Goal: Information Seeking & Learning: Compare options

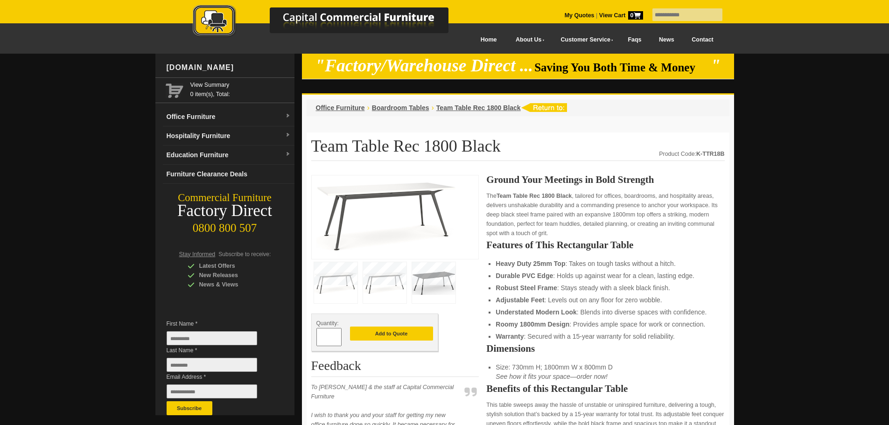
click at [437, 280] on img at bounding box center [433, 282] width 43 height 41
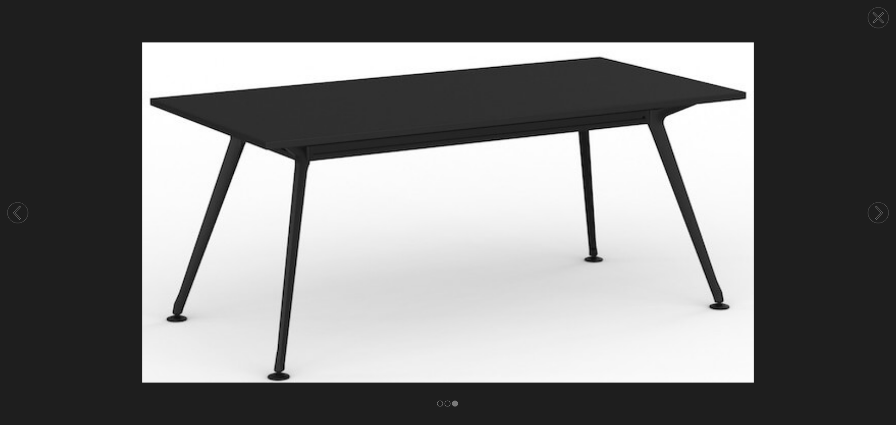
click at [877, 214] on circle at bounding box center [878, 213] width 21 height 21
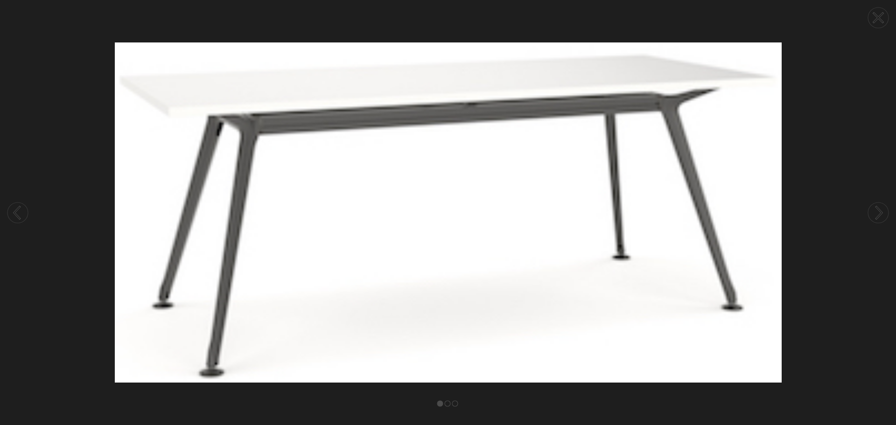
click at [877, 214] on circle at bounding box center [878, 213] width 21 height 21
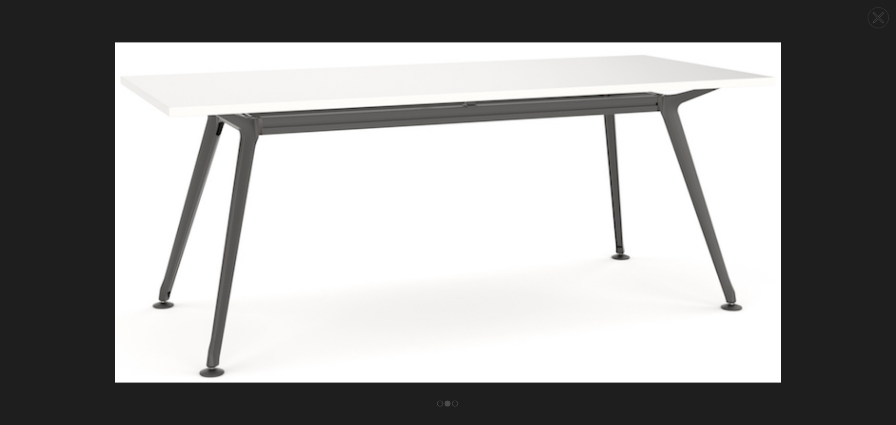
click at [877, 214] on circle at bounding box center [878, 213] width 21 height 21
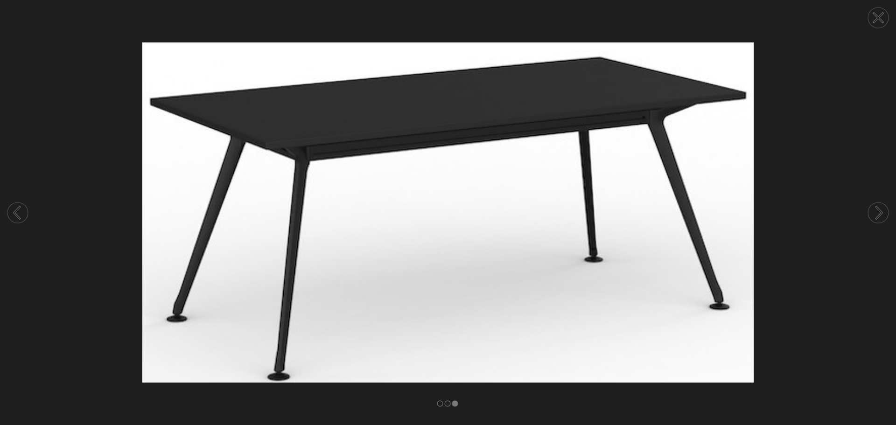
click at [878, 15] on circle at bounding box center [878, 17] width 21 height 21
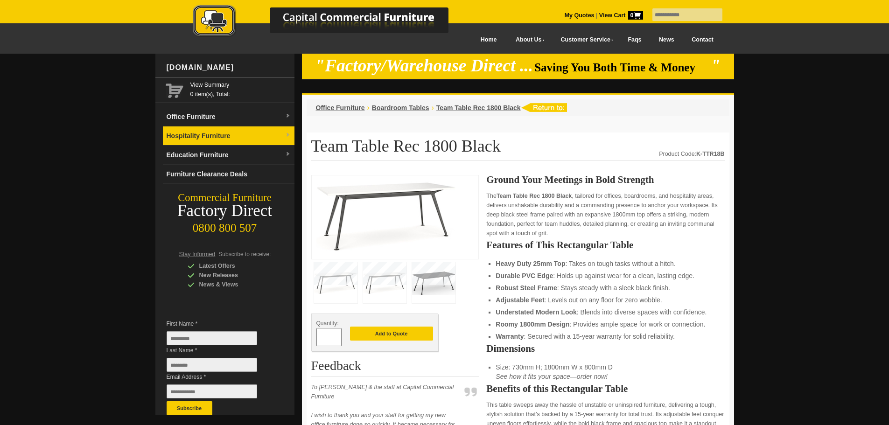
click at [208, 133] on link "Hospitality Furniture" at bounding box center [229, 136] width 132 height 19
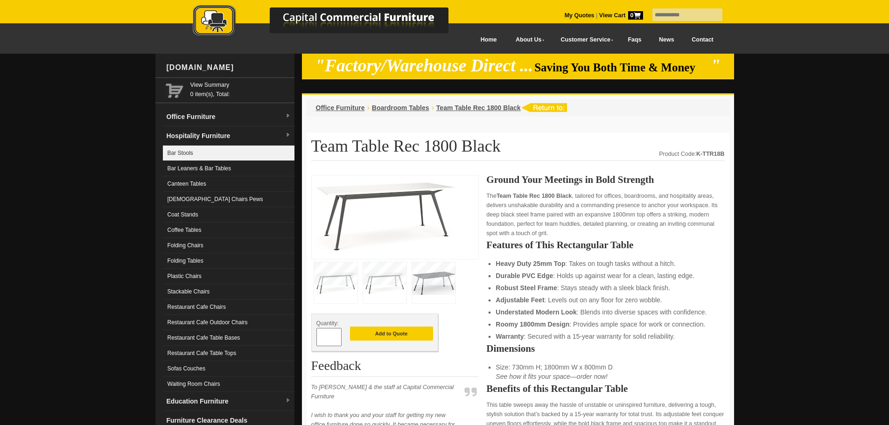
click at [182, 152] on link "Bar Stools" at bounding box center [229, 153] width 132 height 15
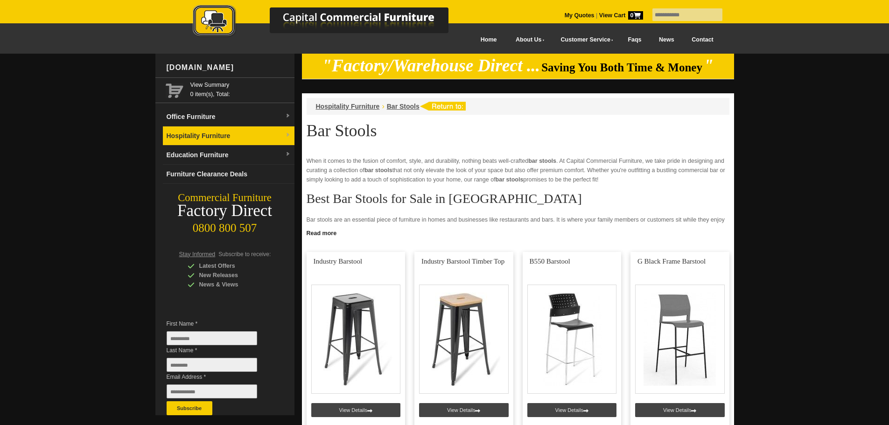
click at [263, 133] on link "Hospitality Furniture" at bounding box center [229, 136] width 132 height 19
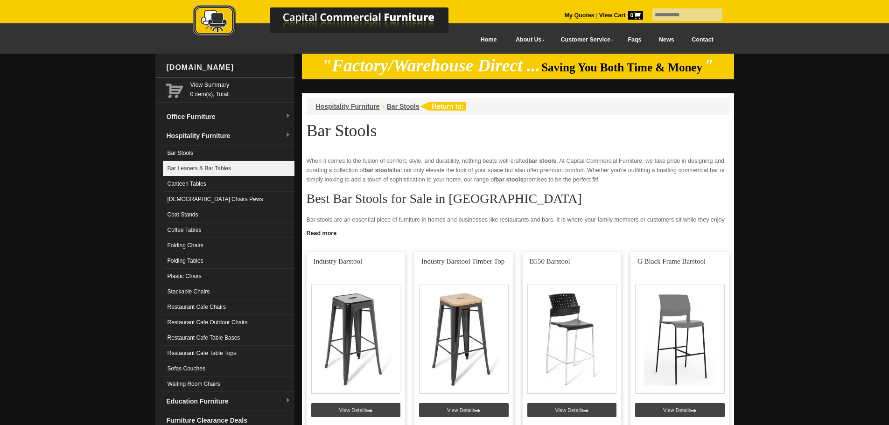
click at [221, 168] on link "Bar Leaners & Bar Tables" at bounding box center [229, 168] width 132 height 15
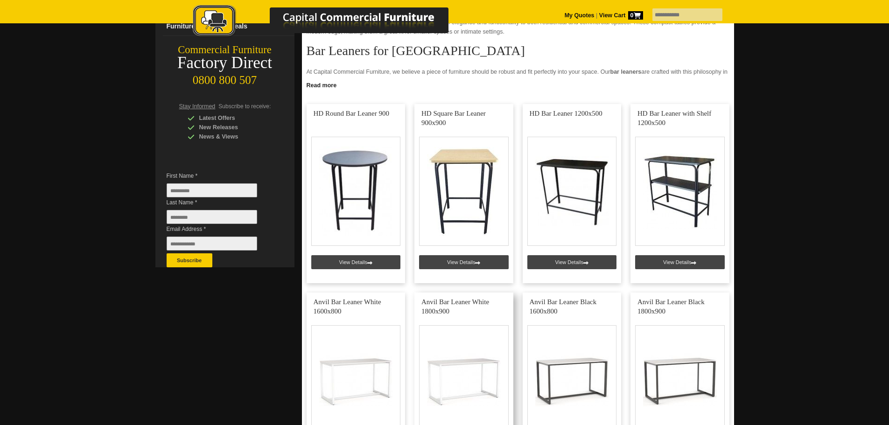
scroll to position [280, 0]
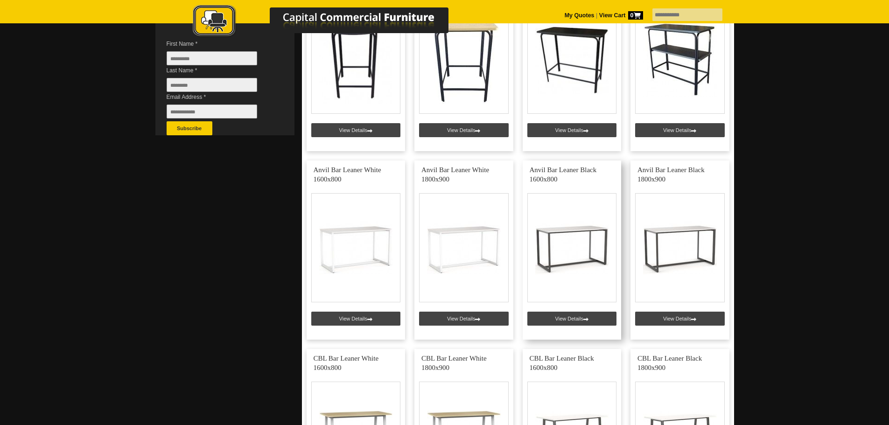
click at [560, 226] on link at bounding box center [572, 250] width 99 height 179
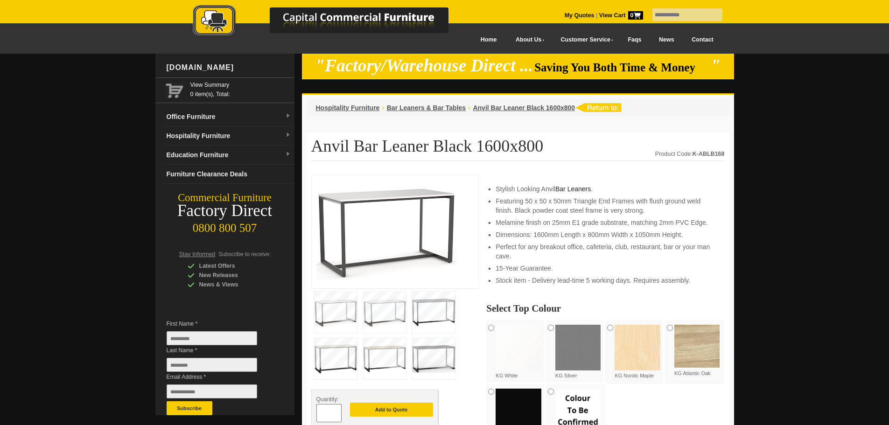
scroll to position [93, 0]
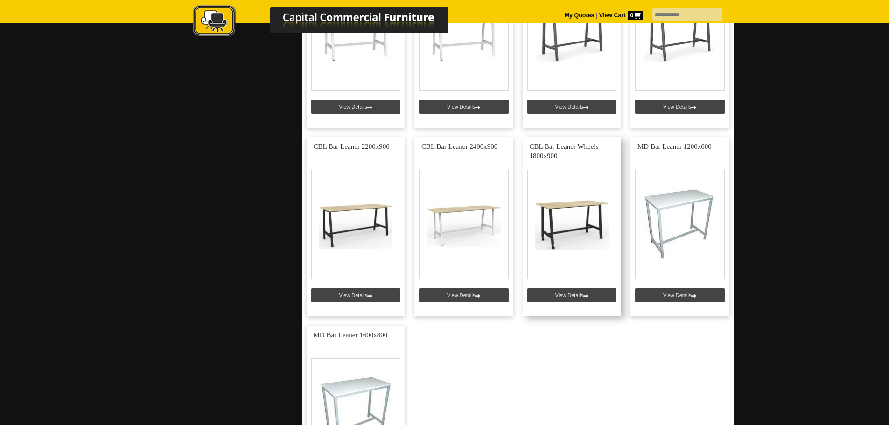
scroll to position [700, 0]
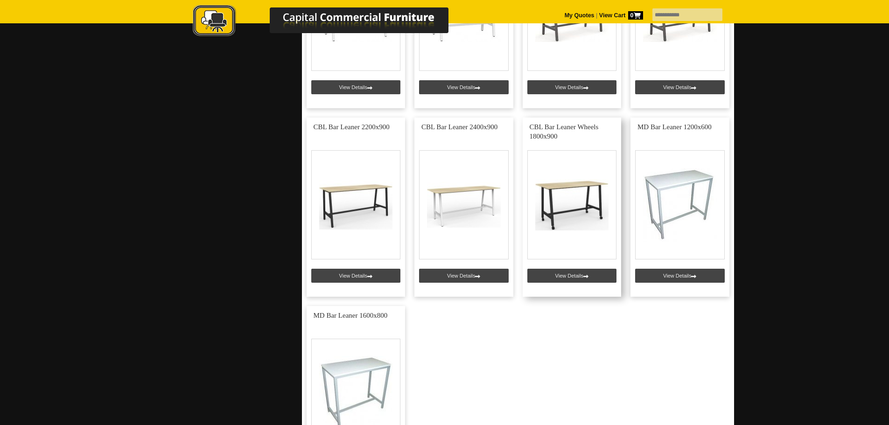
click at [567, 190] on link at bounding box center [572, 207] width 99 height 179
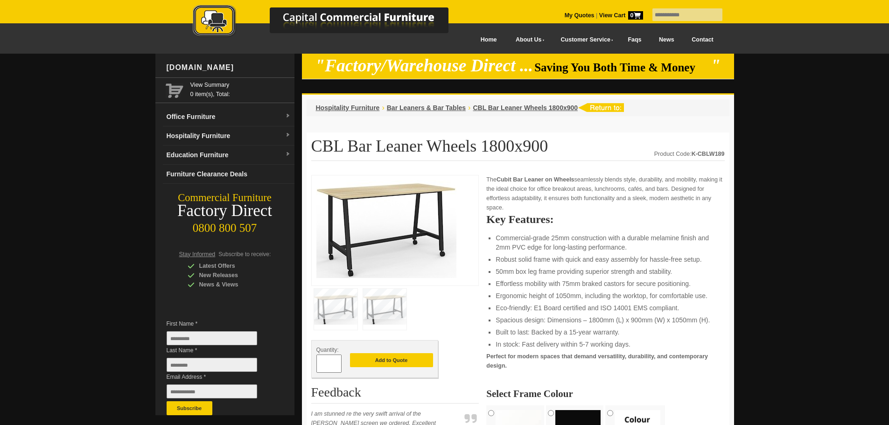
click at [400, 236] on img at bounding box center [387, 229] width 140 height 98
click at [331, 305] on img at bounding box center [335, 309] width 43 height 41
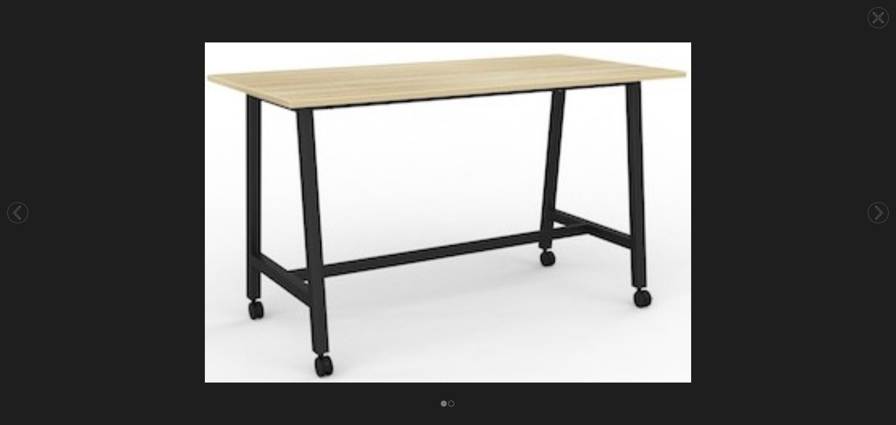
click at [874, 213] on circle at bounding box center [878, 213] width 21 height 21
click at [875, 214] on circle at bounding box center [878, 213] width 21 height 21
click at [879, 17] on icon at bounding box center [878, 17] width 9 height 9
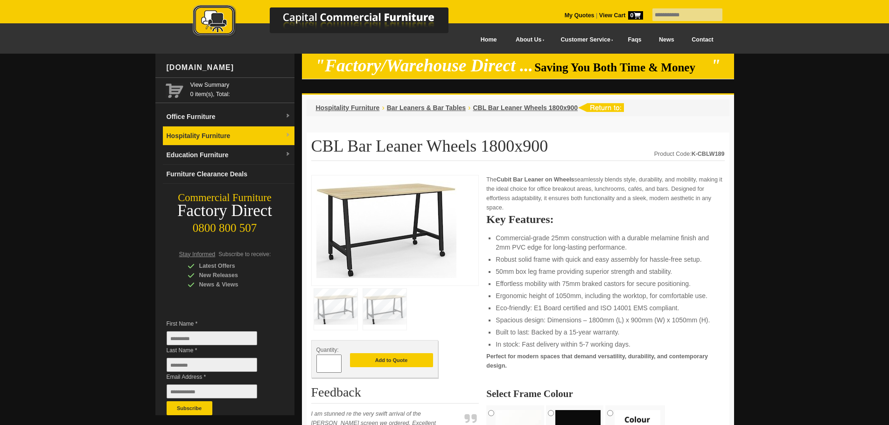
click at [219, 134] on link "Hospitality Furniture" at bounding box center [229, 136] width 132 height 19
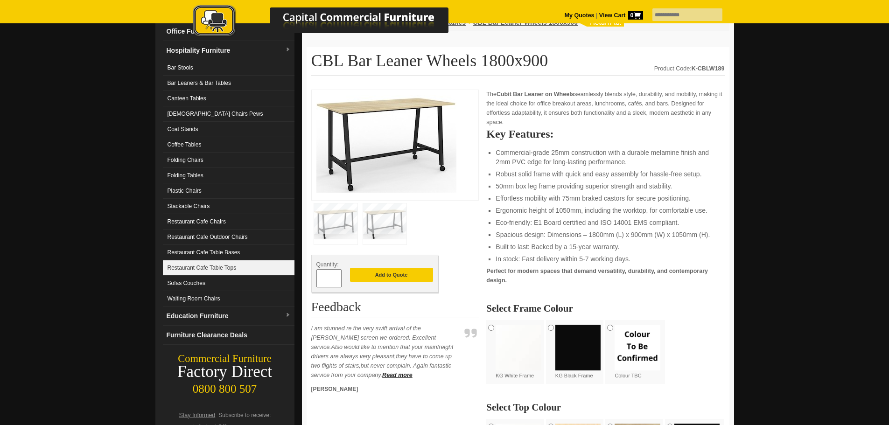
scroll to position [93, 0]
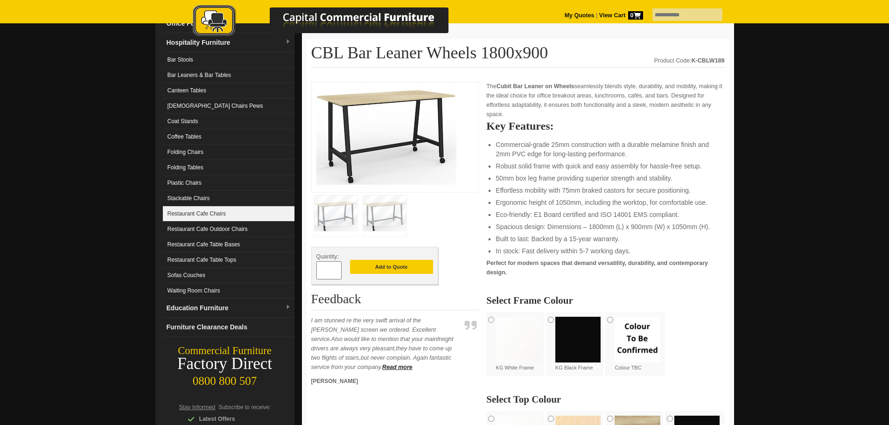
click at [235, 212] on link "Restaurant Cafe Chairs" at bounding box center [229, 213] width 132 height 15
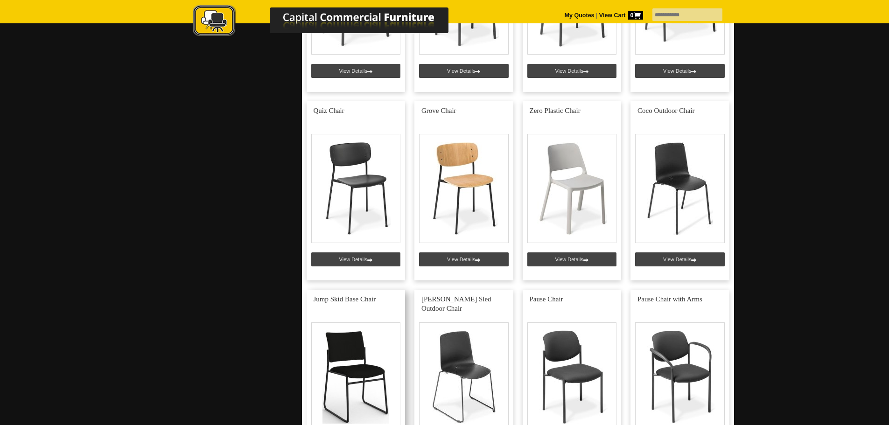
scroll to position [840, 0]
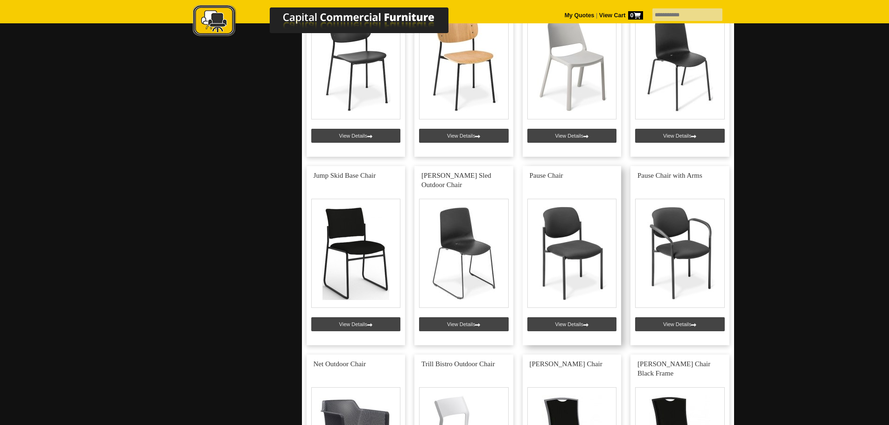
click at [564, 236] on link at bounding box center [572, 255] width 99 height 179
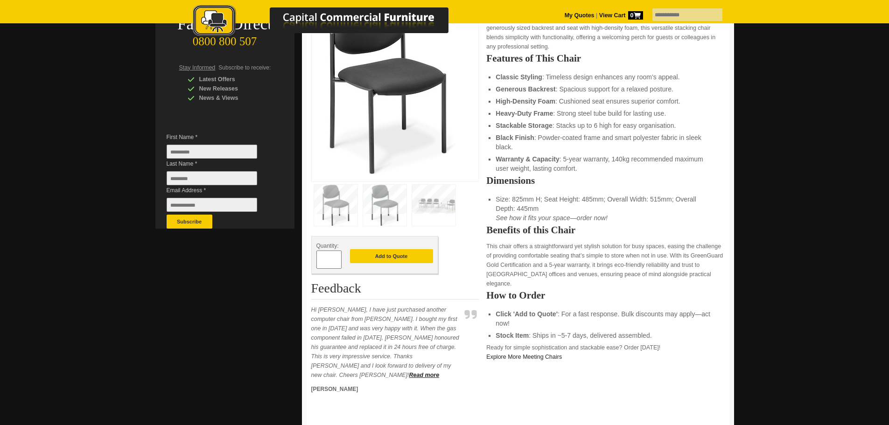
scroll to position [93, 0]
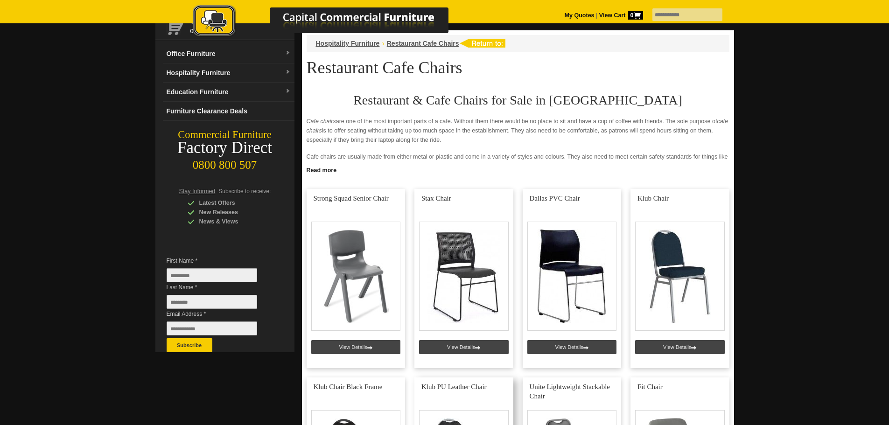
scroll to position [47, 0]
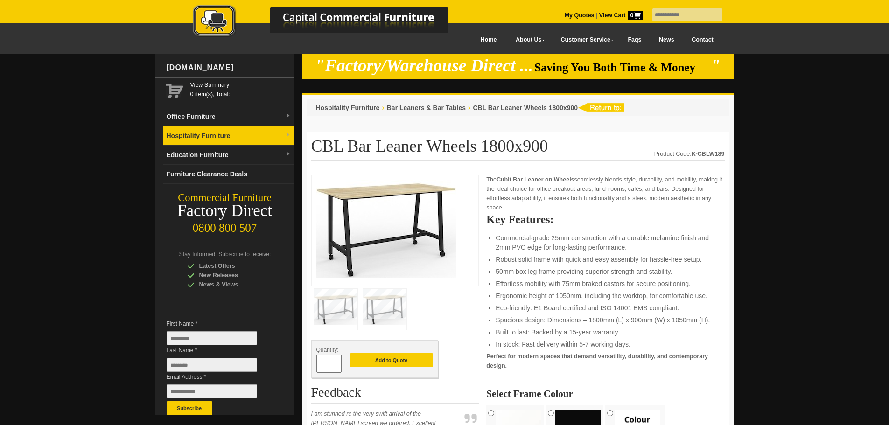
click at [213, 137] on link "Hospitality Furniture" at bounding box center [229, 136] width 132 height 19
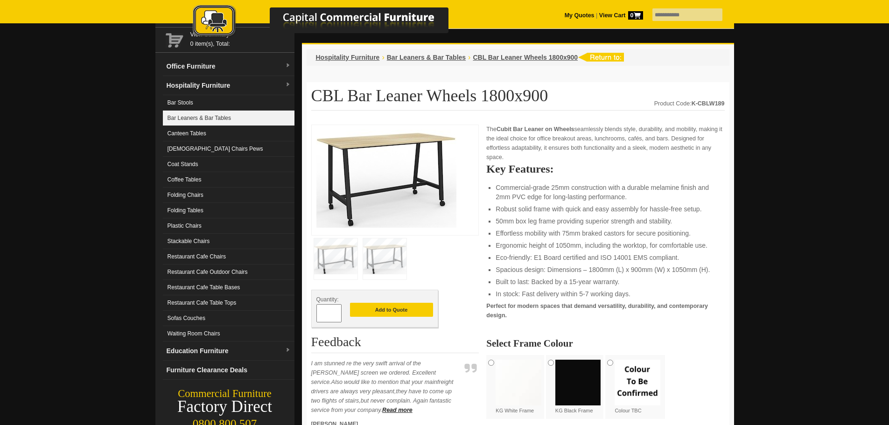
scroll to position [93, 0]
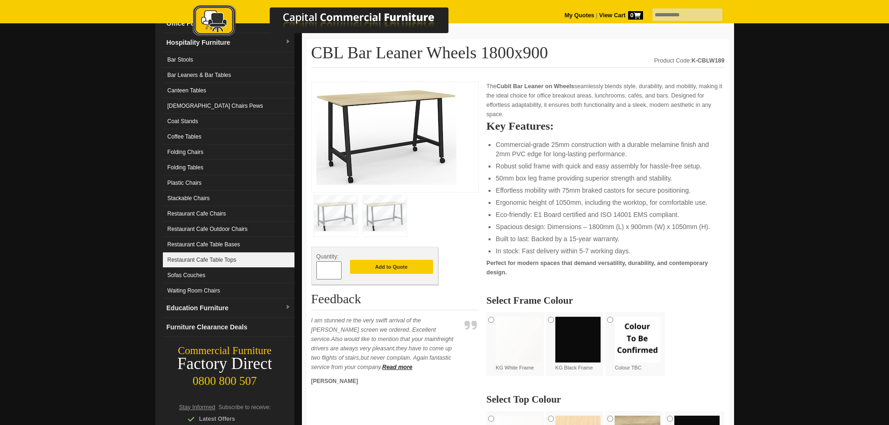
click at [224, 258] on link "Restaurant Cafe Table Tops" at bounding box center [229, 260] width 132 height 15
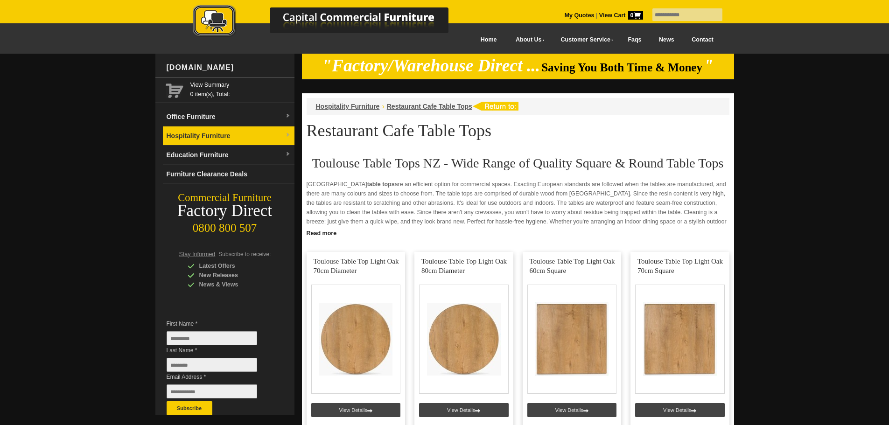
click at [229, 134] on link "Hospitality Furniture" at bounding box center [229, 136] width 132 height 19
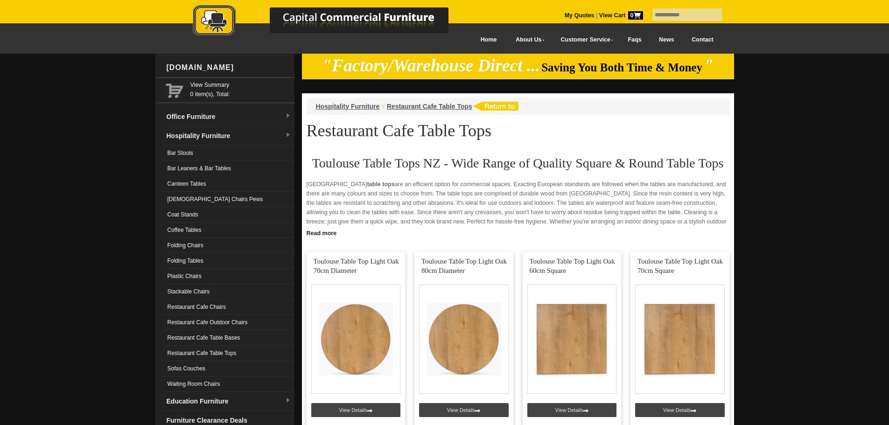
scroll to position [187, 0]
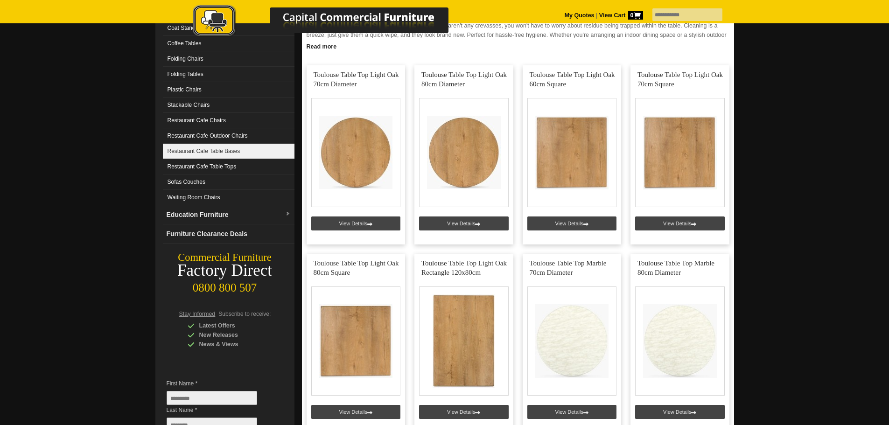
click at [245, 150] on link "Restaurant Cafe Table Bases" at bounding box center [229, 151] width 132 height 15
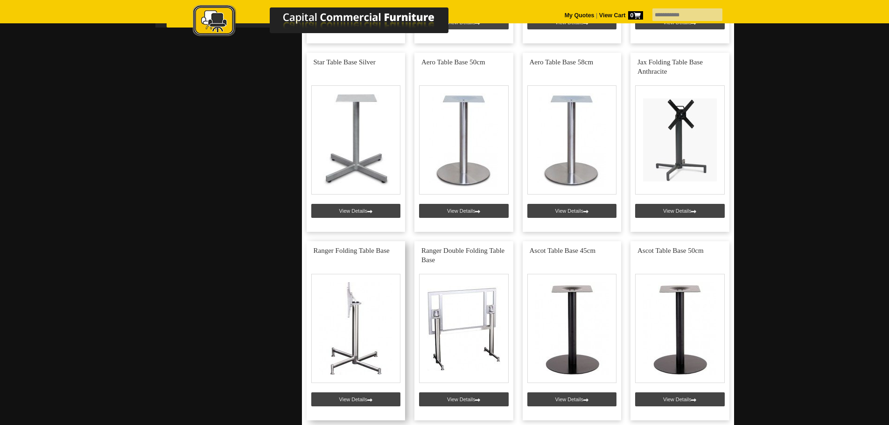
scroll to position [514, 0]
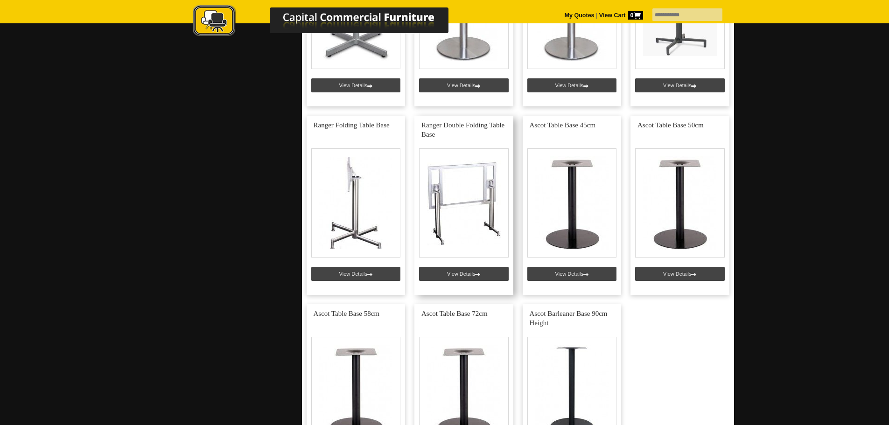
click at [461, 196] on link at bounding box center [464, 205] width 99 height 179
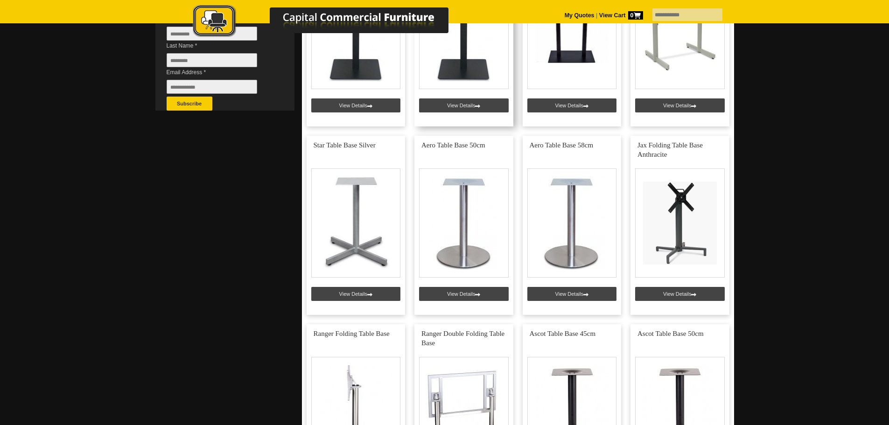
scroll to position [233, 0]
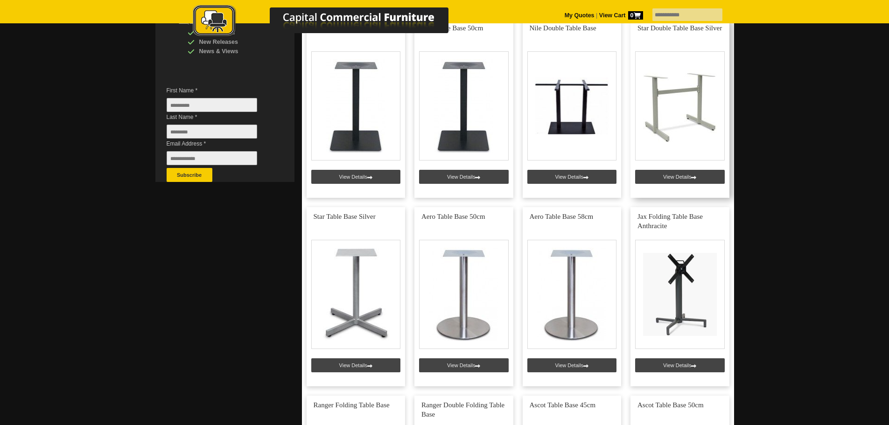
click at [670, 118] on link at bounding box center [680, 108] width 99 height 179
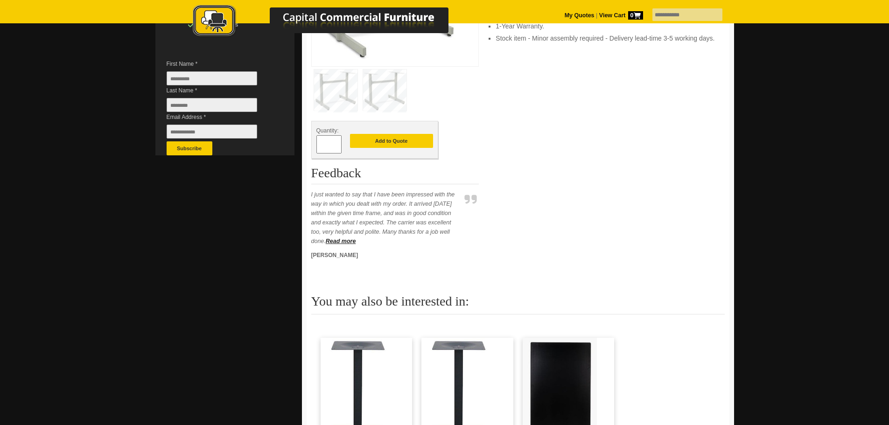
scroll to position [140, 0]
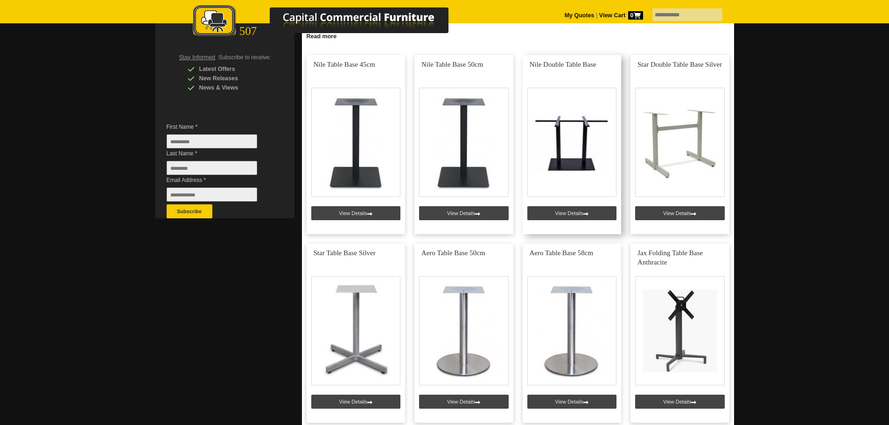
scroll to position [47, 0]
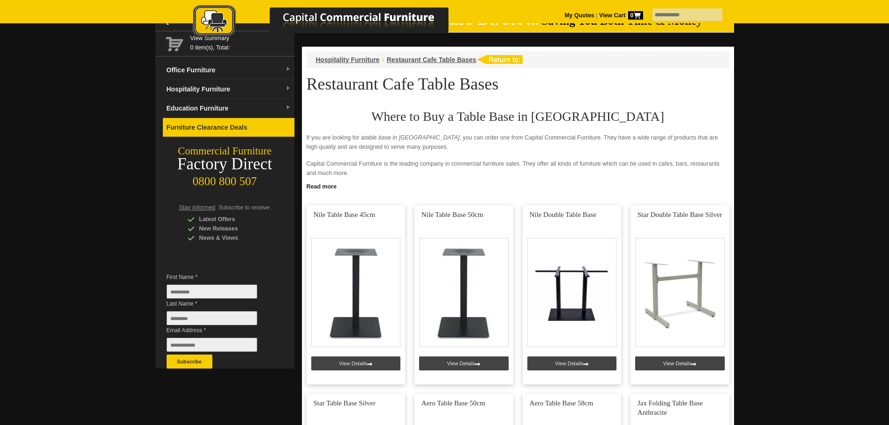
click at [218, 123] on link "Furniture Clearance Deals" at bounding box center [229, 127] width 132 height 19
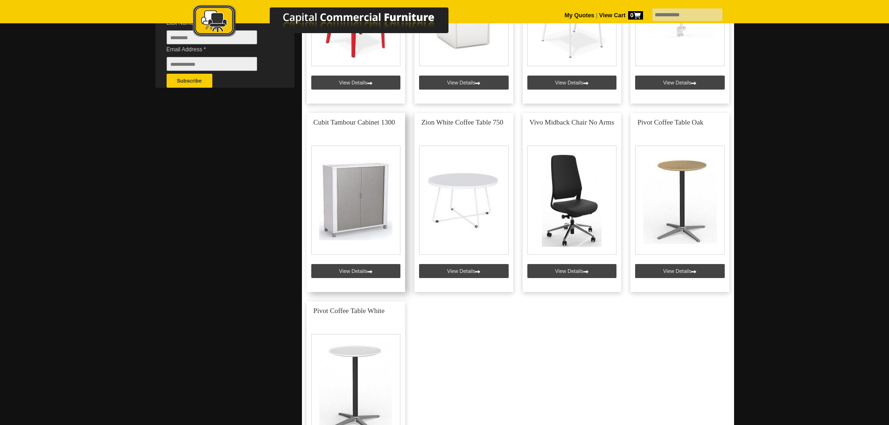
scroll to position [327, 0]
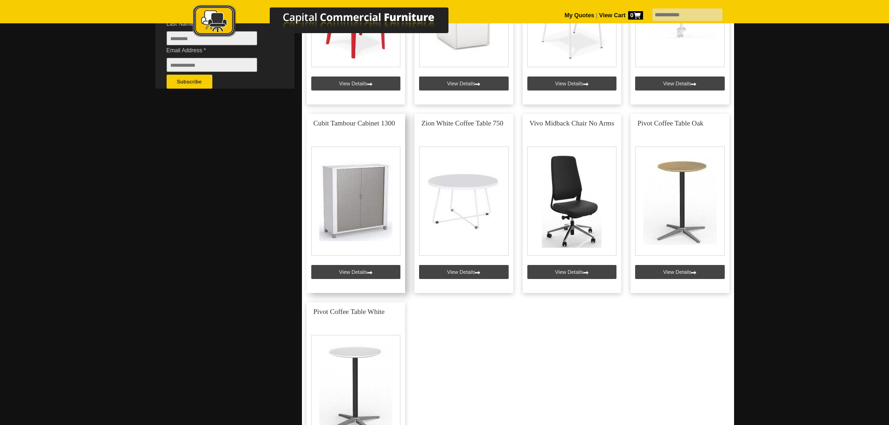
click at [349, 191] on link at bounding box center [356, 203] width 99 height 179
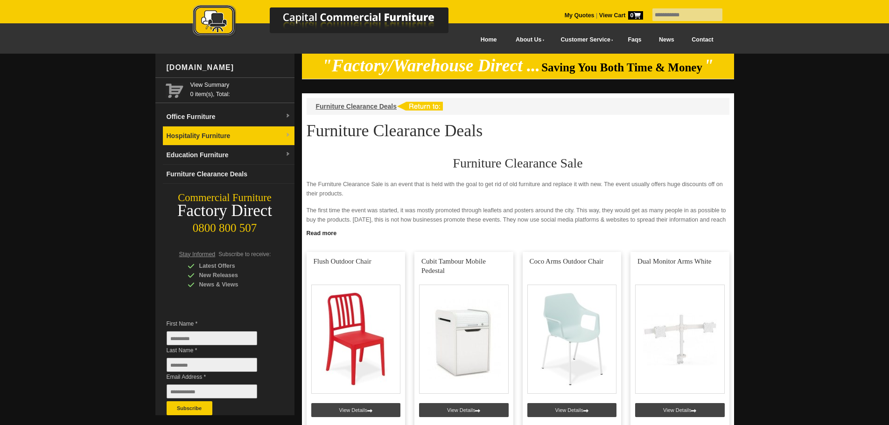
click at [201, 135] on link "Hospitality Furniture" at bounding box center [229, 136] width 132 height 19
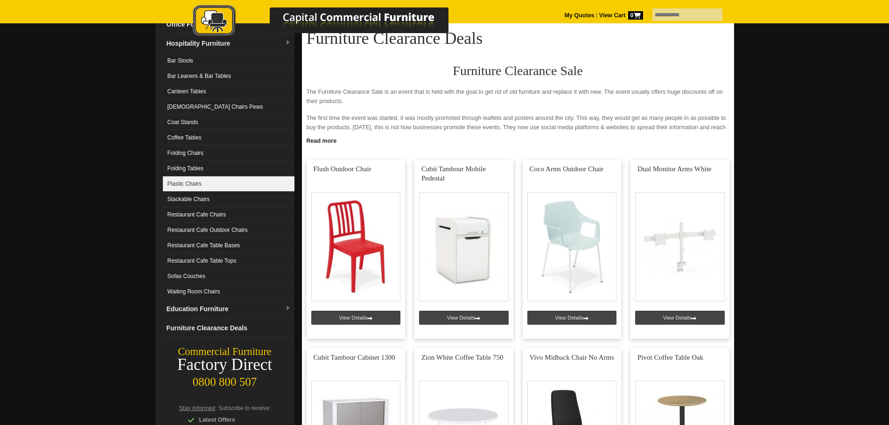
scroll to position [93, 0]
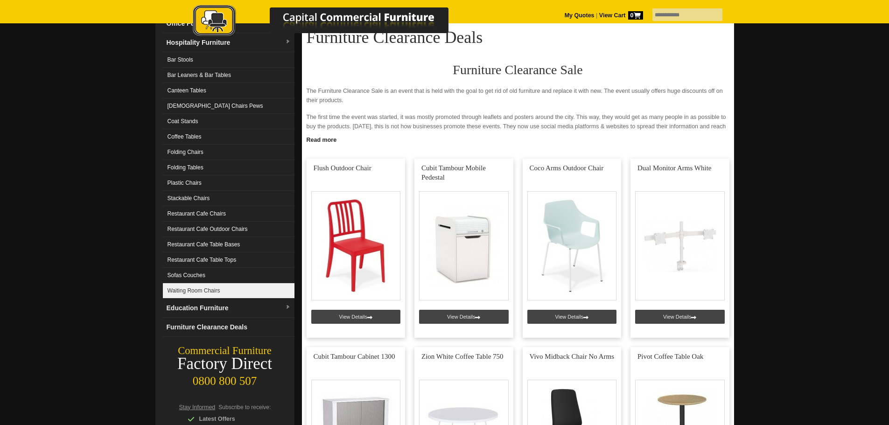
click at [214, 289] on link "Waiting Room Chairs" at bounding box center [229, 290] width 132 height 15
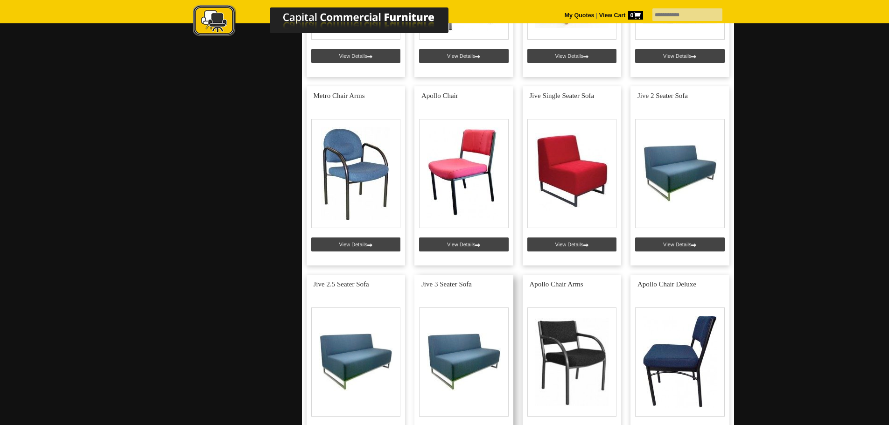
scroll to position [2428, 0]
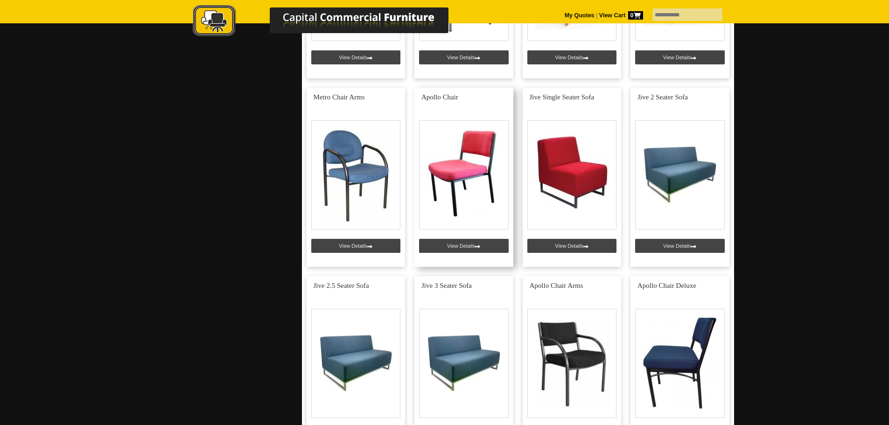
click at [445, 183] on link at bounding box center [464, 177] width 99 height 179
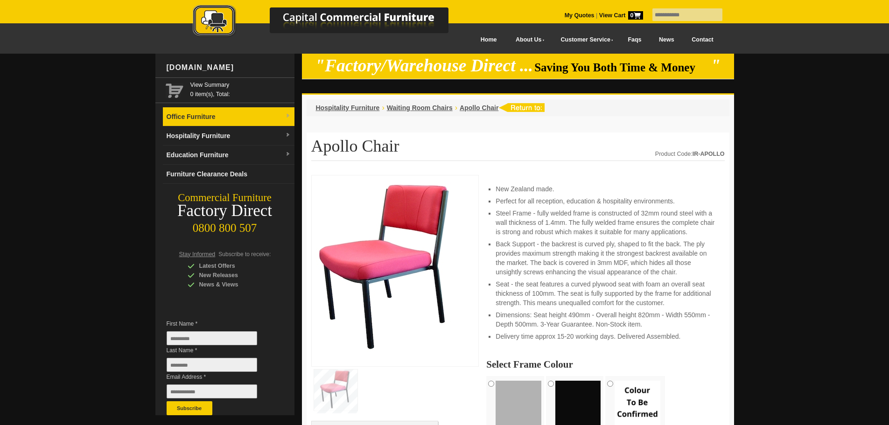
click at [222, 115] on link "Office Furniture" at bounding box center [229, 116] width 132 height 19
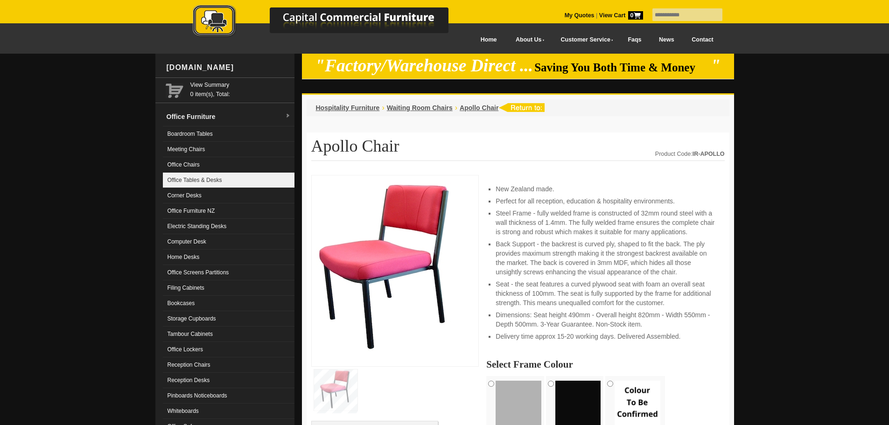
click at [235, 178] on link "Office Tables & Desks" at bounding box center [229, 180] width 132 height 15
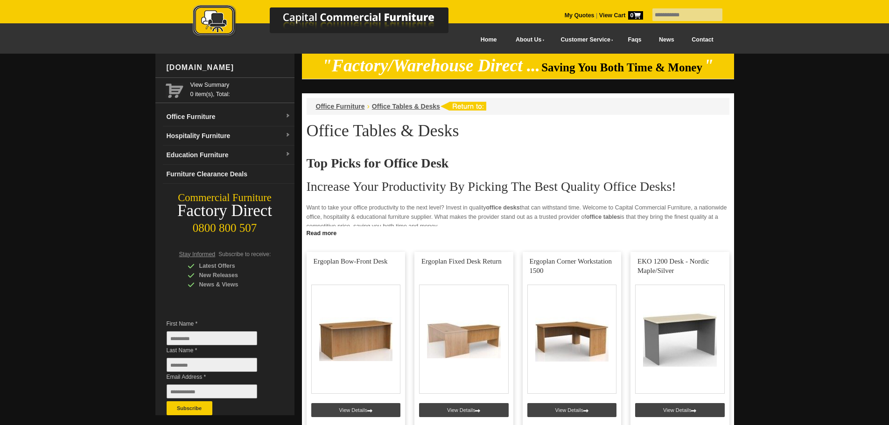
click at [703, 42] on link "Contact" at bounding box center [702, 39] width 39 height 21
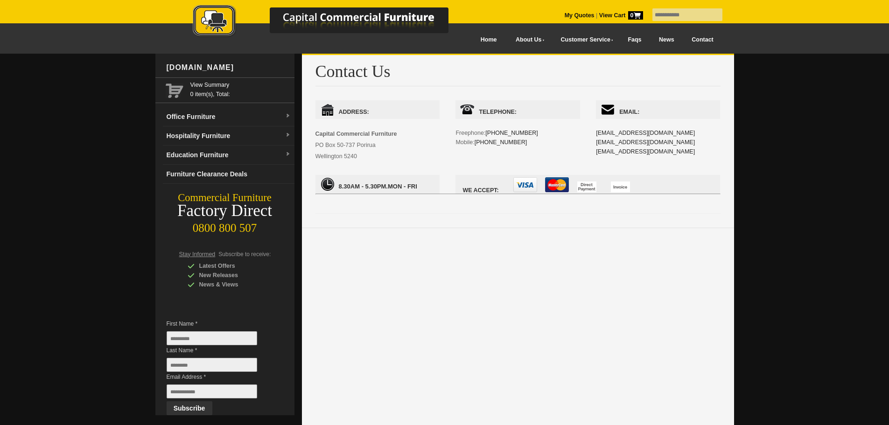
click at [188, 136] on link "Hospitality Furniture" at bounding box center [229, 136] width 132 height 19
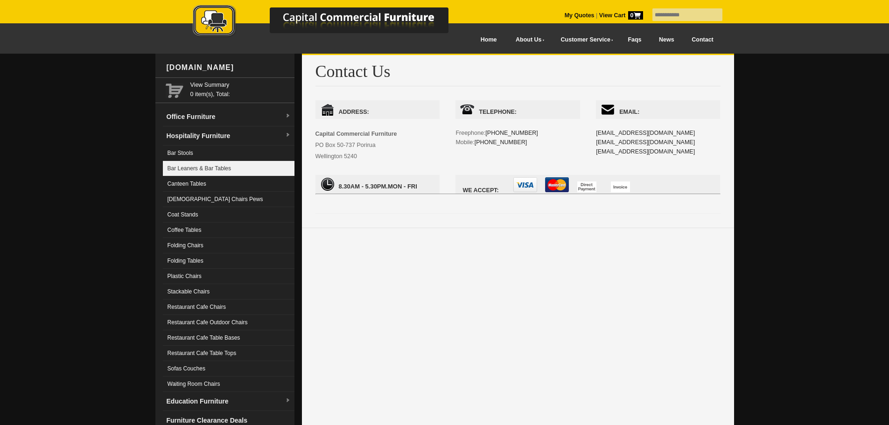
click at [226, 163] on link "Bar Leaners & Bar Tables" at bounding box center [229, 168] width 132 height 15
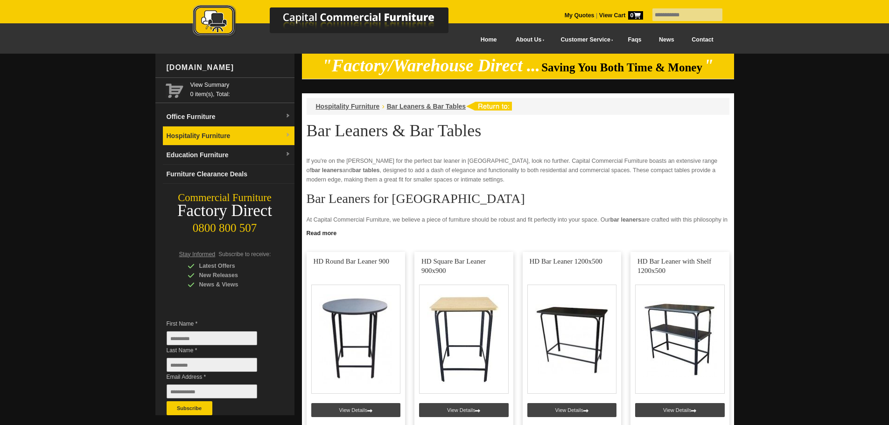
click at [235, 135] on link "Hospitality Furniture" at bounding box center [229, 136] width 132 height 19
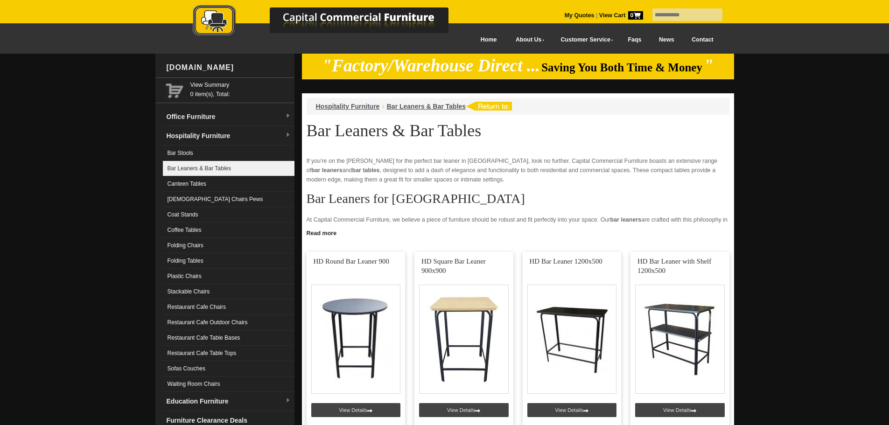
click at [241, 167] on link "Bar Leaners & Bar Tables" at bounding box center [229, 168] width 132 height 15
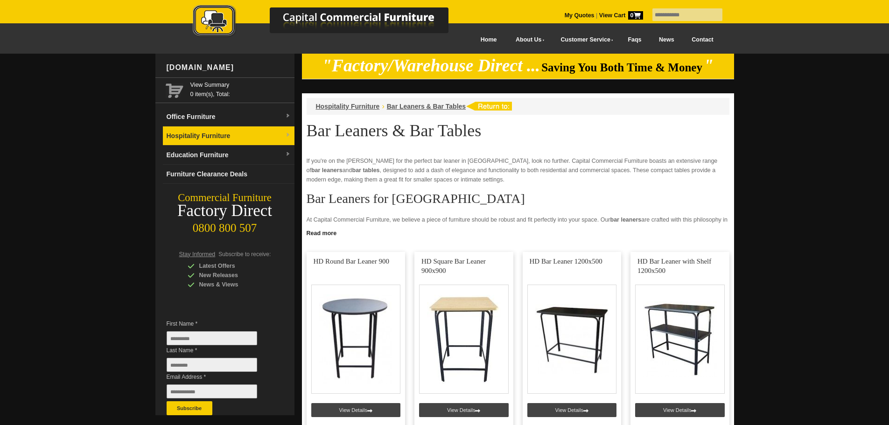
click at [191, 138] on link "Hospitality Furniture" at bounding box center [229, 136] width 132 height 19
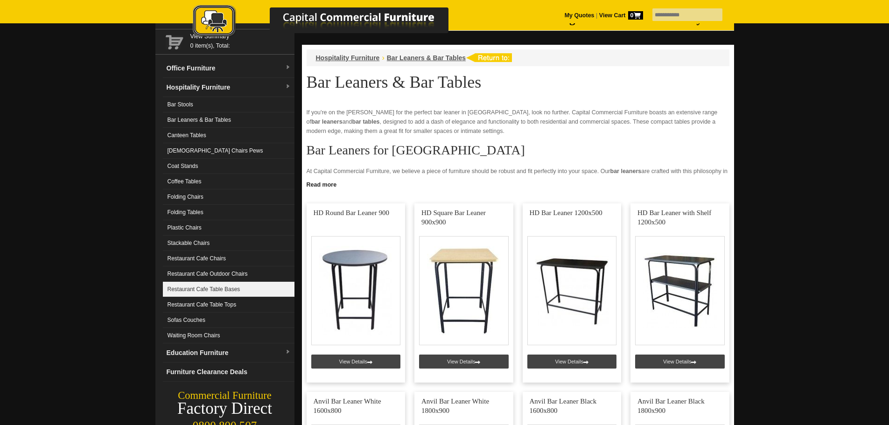
scroll to position [93, 0]
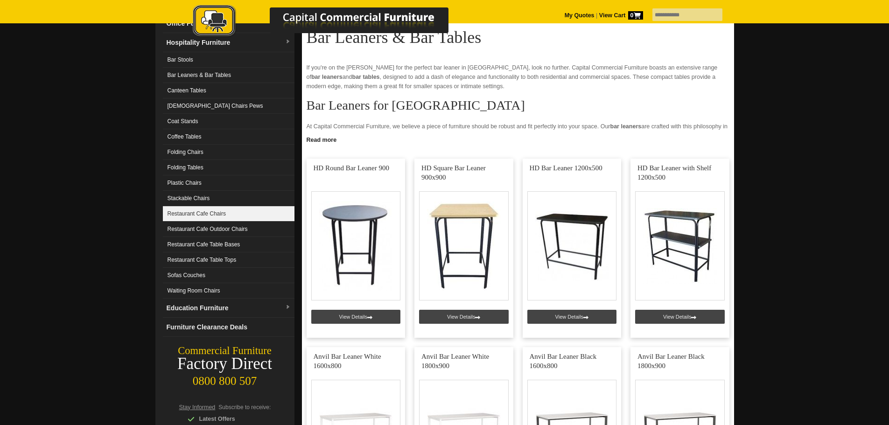
click at [235, 215] on link "Restaurant Cafe Chairs" at bounding box center [229, 213] width 132 height 15
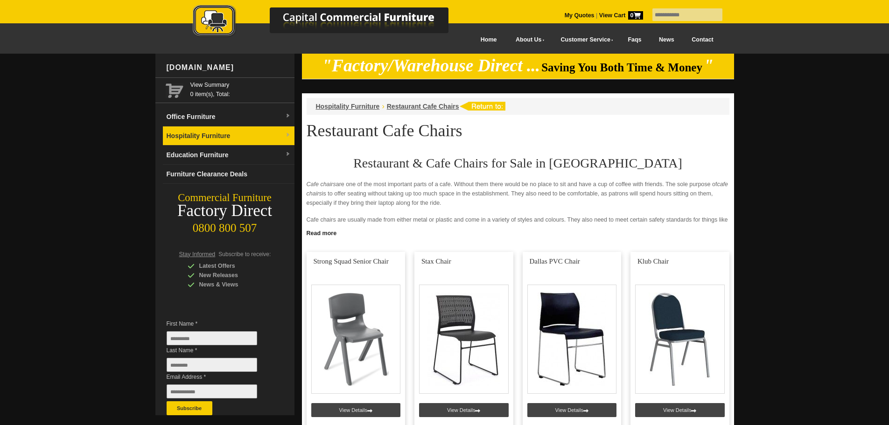
click at [219, 135] on link "Hospitality Furniture" at bounding box center [229, 136] width 132 height 19
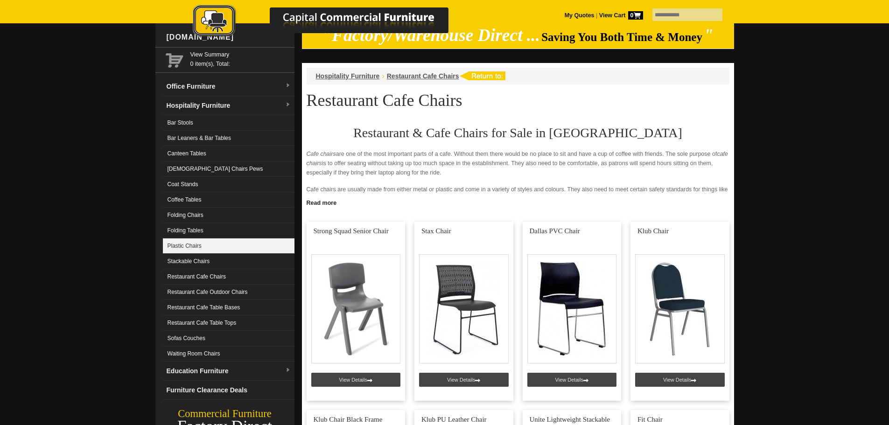
scroll to position [47, 0]
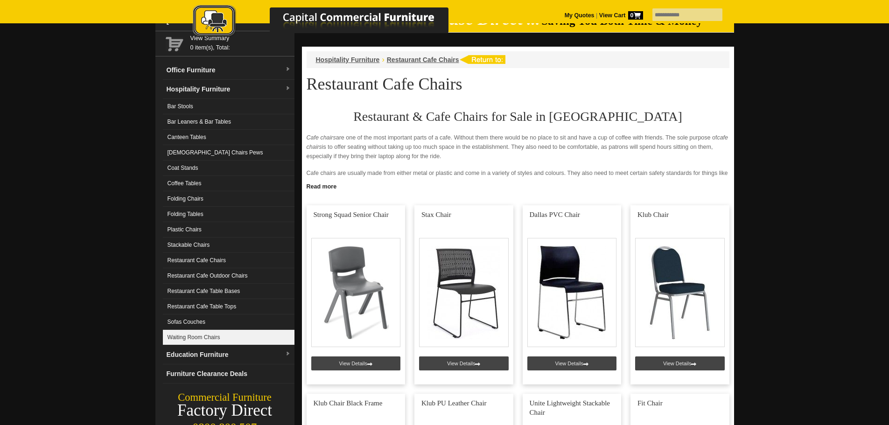
click at [214, 339] on link "Waiting Room Chairs" at bounding box center [229, 337] width 132 height 15
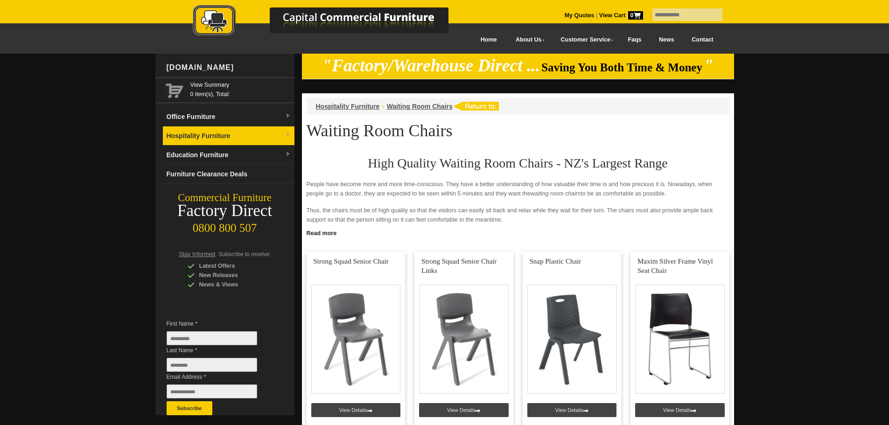
click at [208, 134] on link "Hospitality Furniture" at bounding box center [229, 136] width 132 height 19
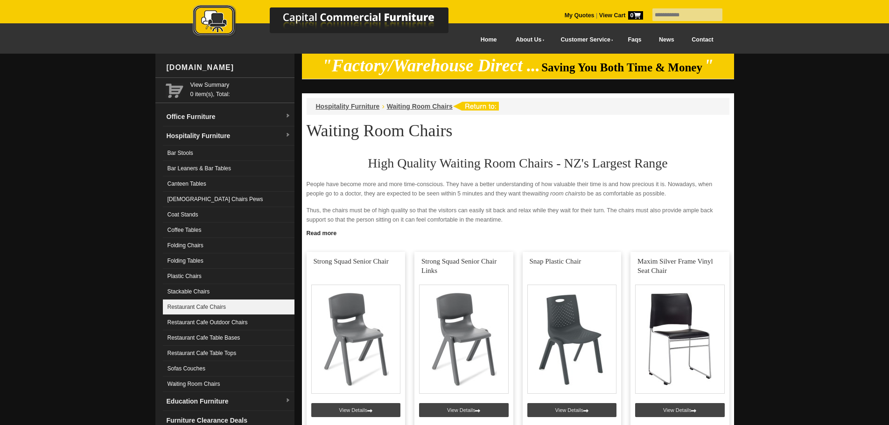
click at [252, 308] on link "Restaurant Cafe Chairs" at bounding box center [229, 307] width 132 height 15
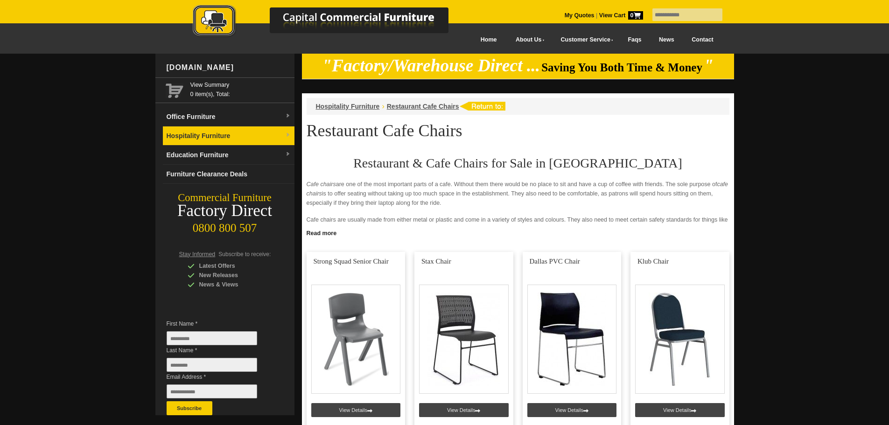
click at [236, 136] on link "Hospitality Furniture" at bounding box center [229, 136] width 132 height 19
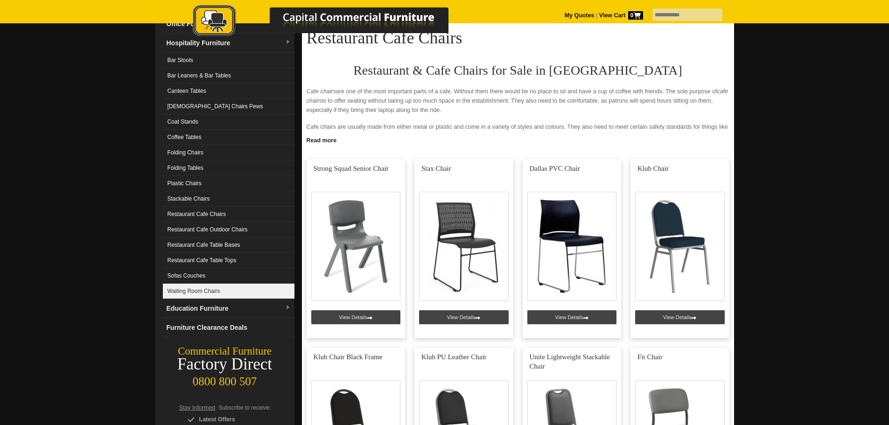
scroll to position [93, 0]
click at [232, 291] on link "Waiting Room Chairs" at bounding box center [229, 290] width 132 height 15
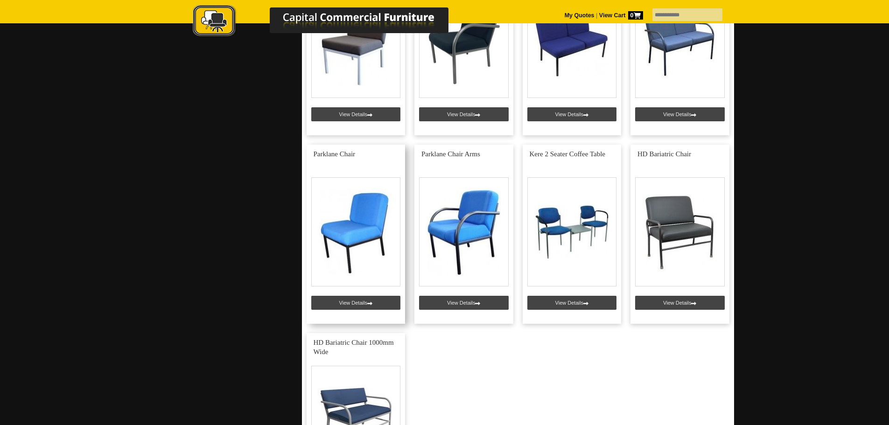
scroll to position [2941, 0]
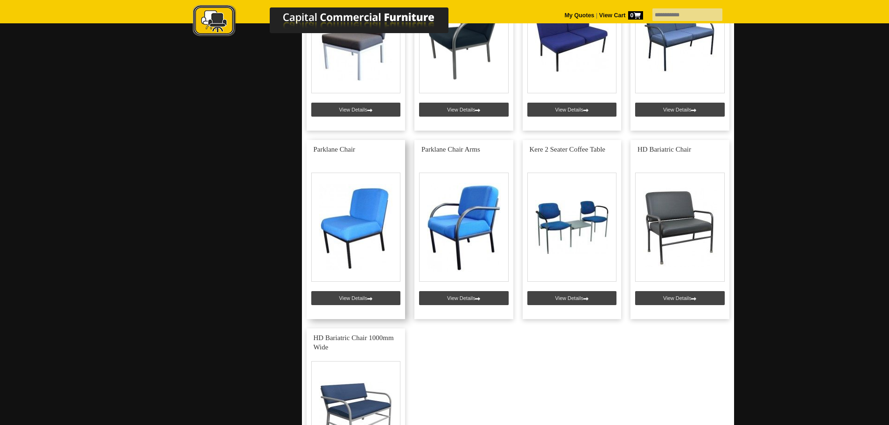
click at [340, 212] on link at bounding box center [356, 229] width 99 height 179
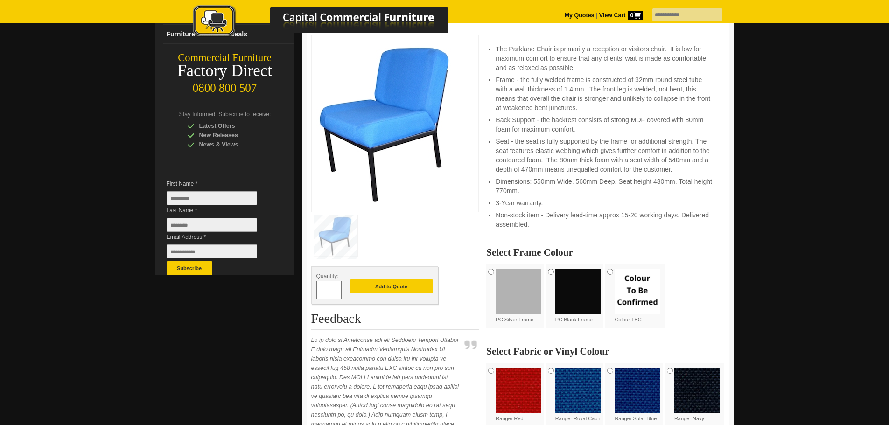
scroll to position [93, 0]
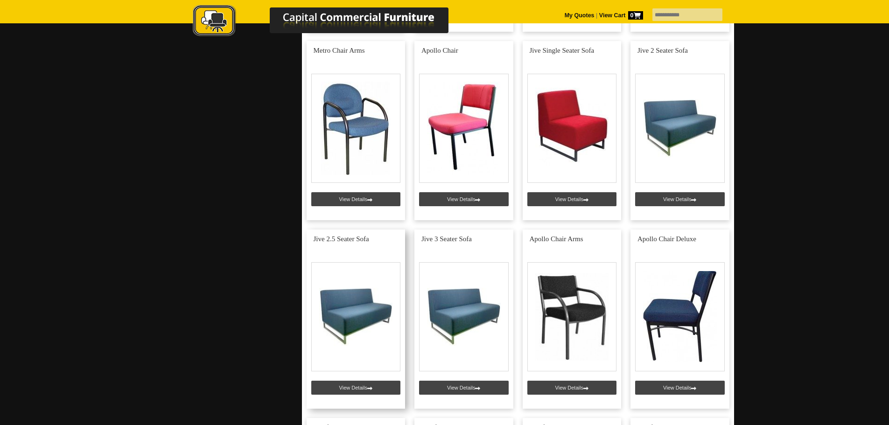
scroll to position [2288, 0]
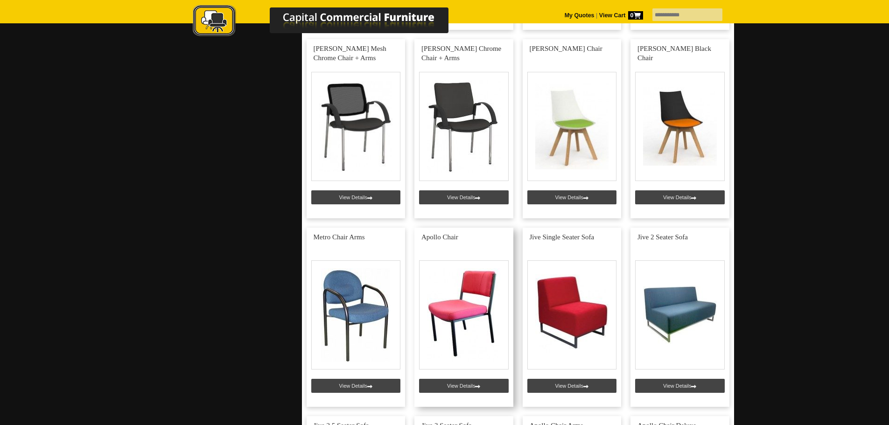
click at [461, 295] on link at bounding box center [464, 317] width 99 height 179
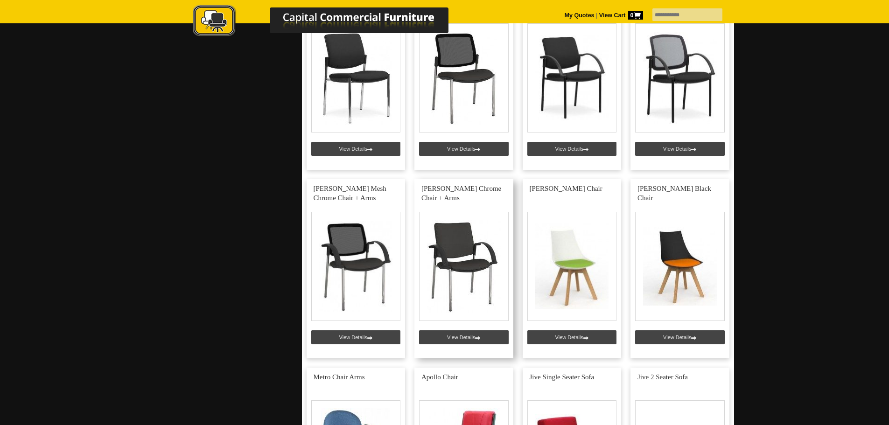
click at [458, 237] on link at bounding box center [464, 268] width 99 height 179
